Goal: Task Accomplishment & Management: Manage account settings

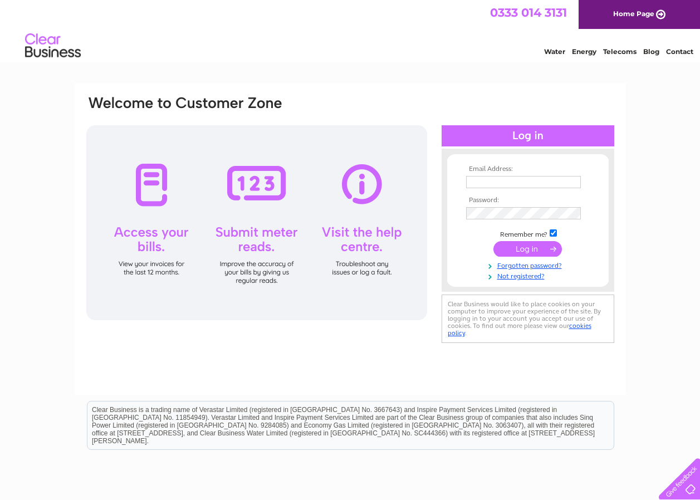
type input "[PERSON_NAME][EMAIL_ADDRESS][PERSON_NAME][DOMAIN_NAME]"
click at [550, 247] on input "submit" at bounding box center [527, 249] width 68 height 16
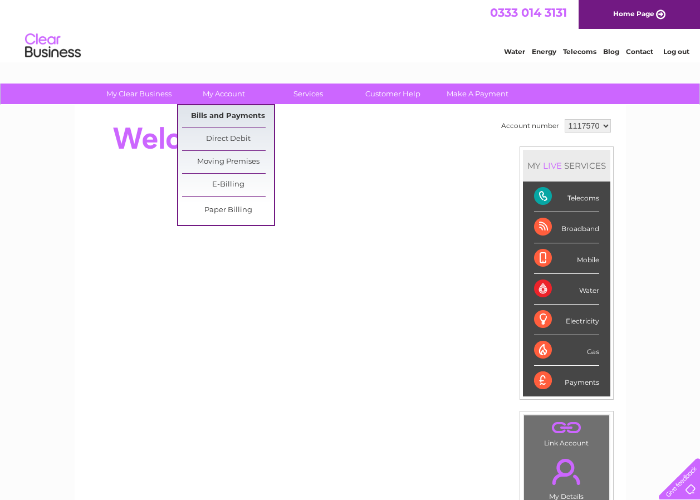
click at [239, 116] on link "Bills and Payments" at bounding box center [228, 116] width 92 height 22
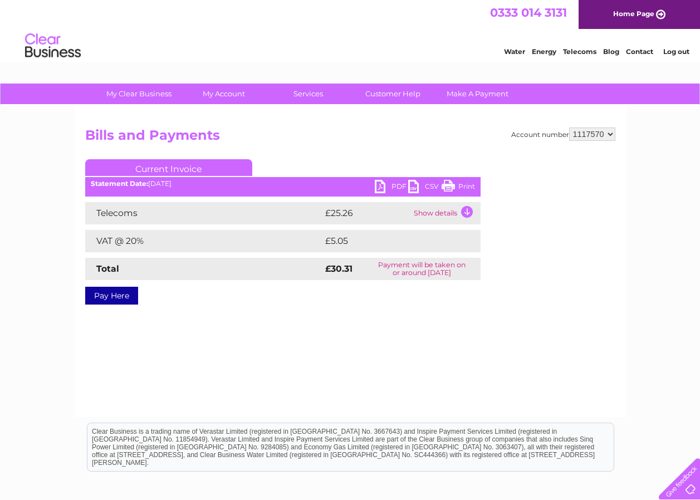
click at [390, 188] on link "PDF" at bounding box center [391, 188] width 33 height 16
